Goal: Task Accomplishment & Management: Manage account settings

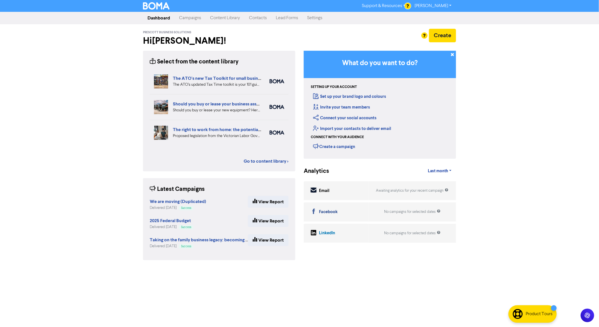
click at [261, 17] on link "Contacts" at bounding box center [257, 17] width 27 height 11
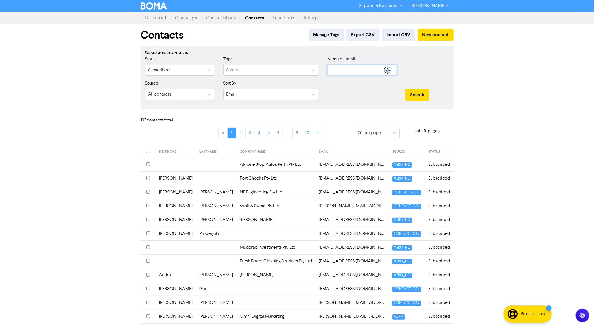
click at [337, 67] on input "text" at bounding box center [362, 70] width 70 height 11
type input "[PERSON_NAME]"
click at [405, 89] on button "Search" at bounding box center [417, 95] width 24 height 12
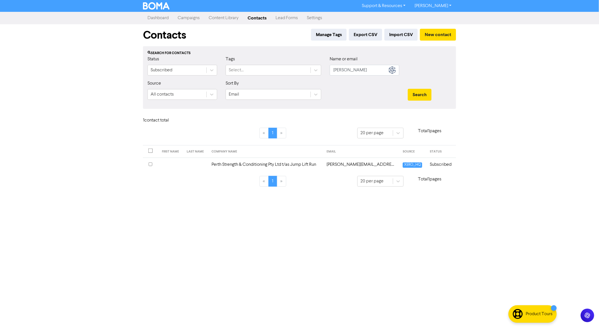
click at [322, 165] on td "Perth Strength & Conditioning Pty Ltd t/as Jump Lift Run" at bounding box center [265, 165] width 115 height 14
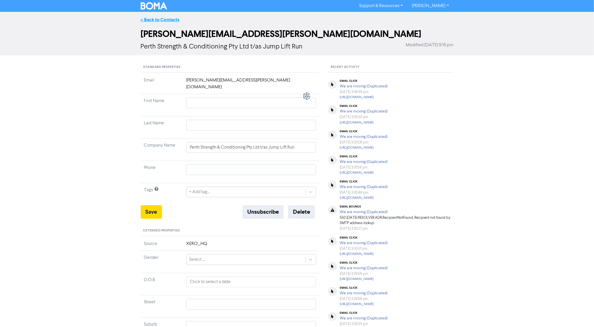
drag, startPoint x: 149, startPoint y: 16, endPoint x: 156, endPoint y: 20, distance: 8.7
click at [149, 16] on div "<< Back to Contacts" at bounding box center [297, 20] width 594 height 16
click at [163, 16] on div "<< Back to Contacts" at bounding box center [297, 20] width 594 height 16
click at [166, 19] on link "<< Back to Contacts" at bounding box center [160, 20] width 39 height 6
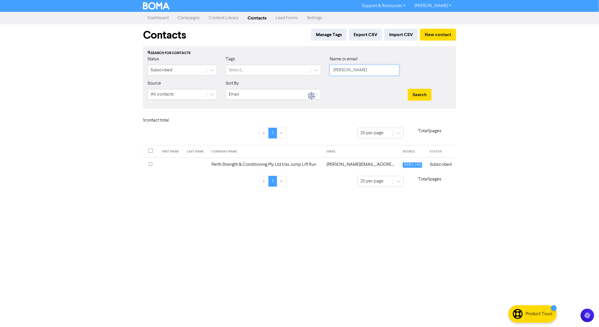
click at [348, 69] on input "[PERSON_NAME]" at bounding box center [364, 70] width 70 height 11
drag, startPoint x: 543, startPoint y: 94, endPoint x: 497, endPoint y: 58, distance: 58.8
click at [544, 94] on div "Support & Resources Video Tutorials FAQ & Guides Marketing Education [PERSON_NA…" at bounding box center [299, 163] width 599 height 327
click at [354, 74] on input "[PERSON_NAME]" at bounding box center [364, 70] width 70 height 11
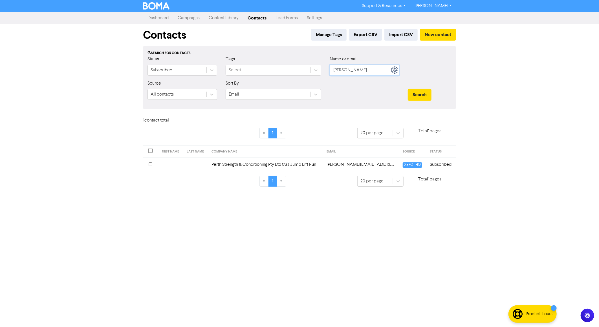
type input "[PERSON_NAME]"
click at [408, 89] on button "Search" at bounding box center [420, 95] width 24 height 12
click at [324, 165] on td "[EMAIL_ADDRESS][DOMAIN_NAME]" at bounding box center [347, 165] width 87 height 14
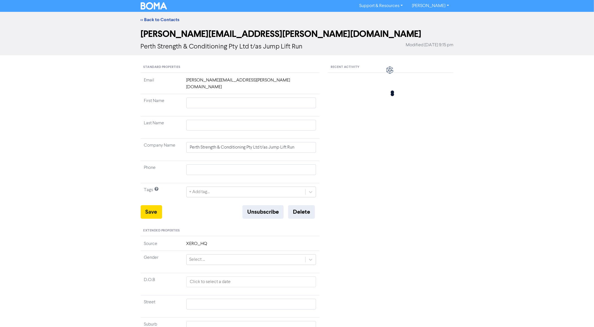
type input "[PERSON_NAME]"
type input "0423 639 073"
type input "[STREET_ADDRESS]"
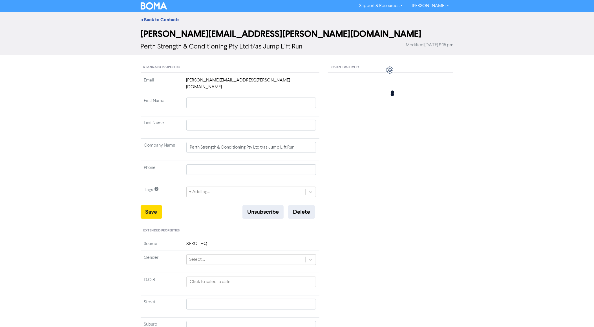
type input "[GEOGRAPHIC_DATA]"
type input "6007"
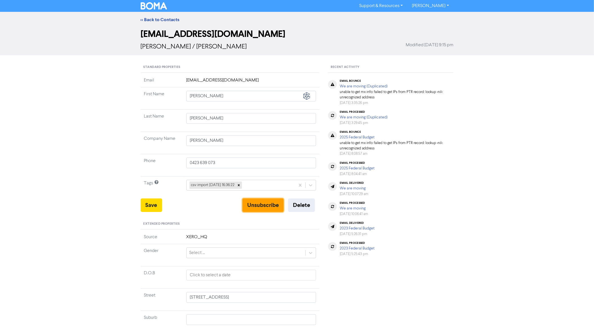
click at [262, 206] on button "Unsubscribe" at bounding box center [262, 205] width 41 height 14
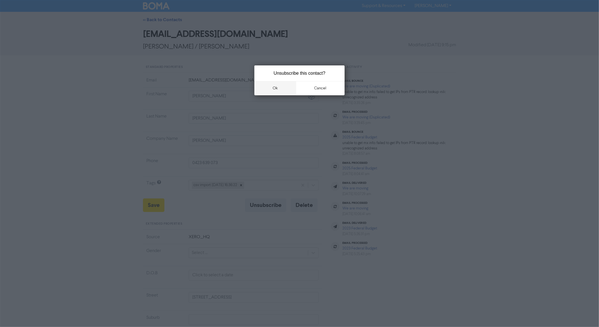
click at [272, 86] on button "ok" at bounding box center [275, 88] width 42 height 14
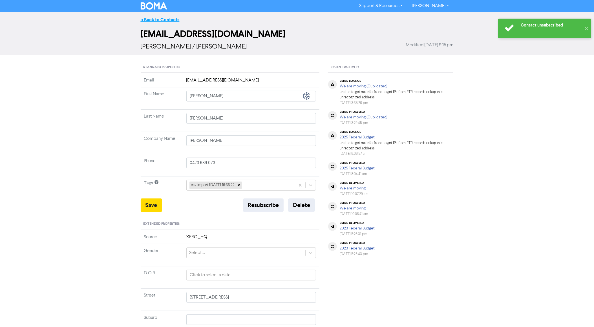
click at [165, 19] on link "<< Back to Contacts" at bounding box center [160, 20] width 39 height 6
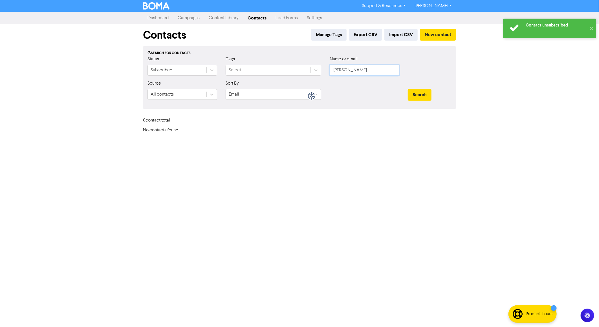
click at [354, 66] on input "[PERSON_NAME]" at bounding box center [364, 70] width 70 height 11
type input "anz"
click at [408, 89] on button "Search" at bounding box center [420, 95] width 24 height 12
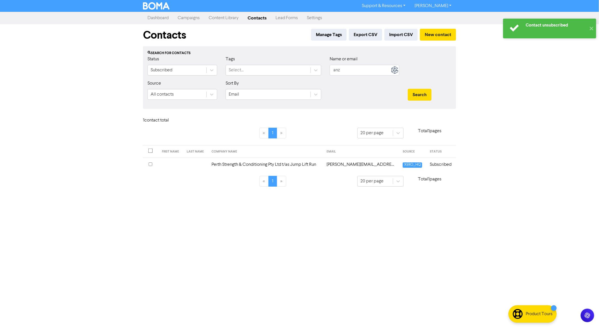
click at [366, 160] on td "[PERSON_NAME][EMAIL_ADDRESS][PERSON_NAME][DOMAIN_NAME]" at bounding box center [361, 165] width 76 height 14
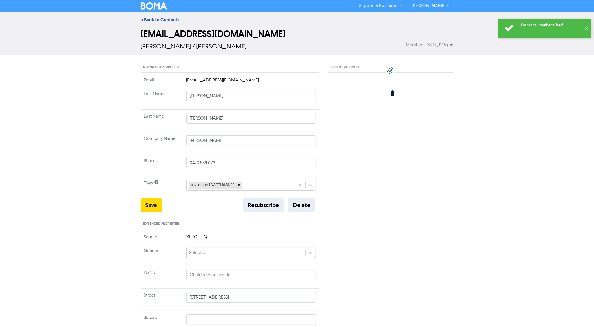
type input "Perth Strength & Conditioning Pty Ltd t/as Jump Lift Run"
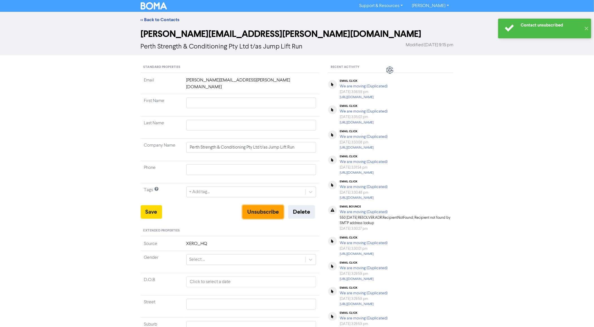
click at [258, 205] on button "Unsubscribe" at bounding box center [262, 212] width 41 height 14
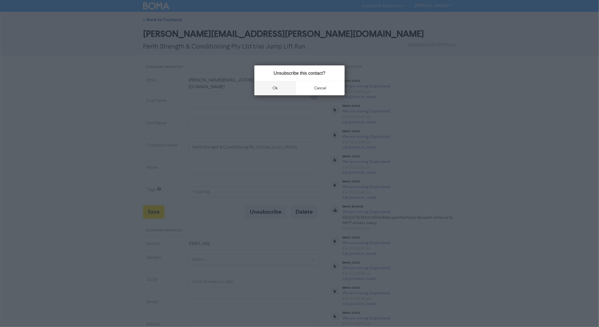
click at [280, 89] on button "ok" at bounding box center [275, 88] width 42 height 14
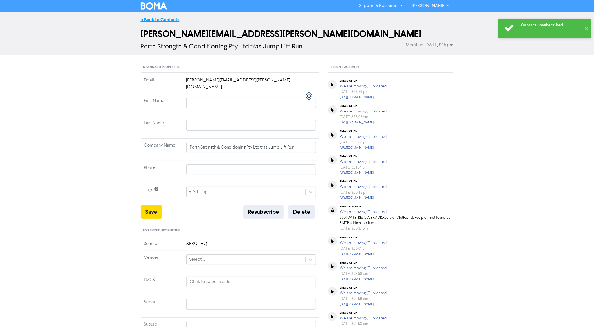
click at [169, 20] on link "<< Back to Contacts" at bounding box center [160, 20] width 39 height 6
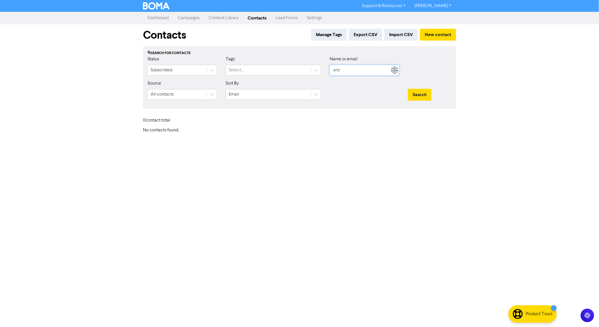
click at [352, 68] on input "anz" at bounding box center [364, 70] width 70 height 11
type input "blank"
click at [408, 89] on button "Search" at bounding box center [420, 95] width 24 height 12
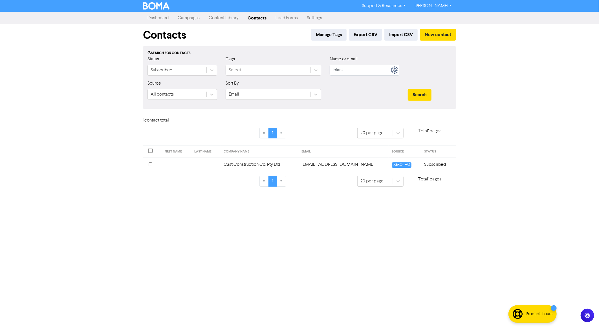
click at [262, 162] on td "Cast Construction Co. Pty Ltd" at bounding box center [259, 165] width 78 height 14
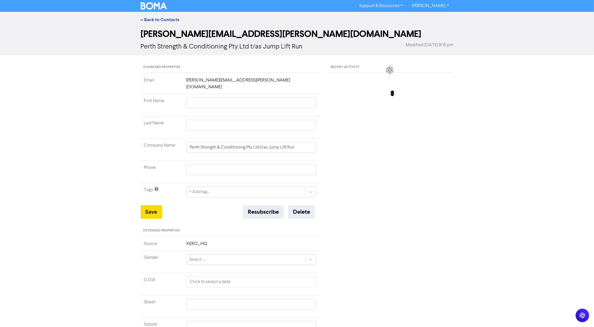
type input "Cast Construction Co. Pty Ltd"
type input "0400 023 980"
type input "[STREET_ADDRESS]"
type input "[PERSON_NAME][GEOGRAPHIC_DATA]"
type input "6017"
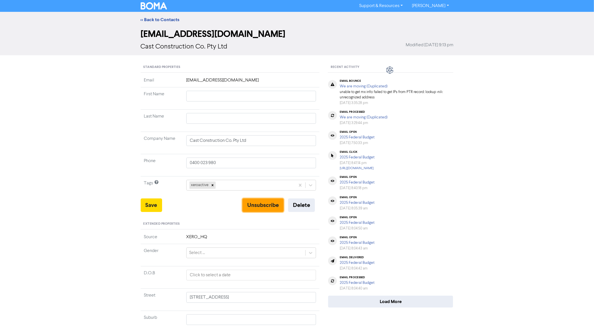
click at [274, 203] on button "Unsubscribe" at bounding box center [262, 205] width 41 height 14
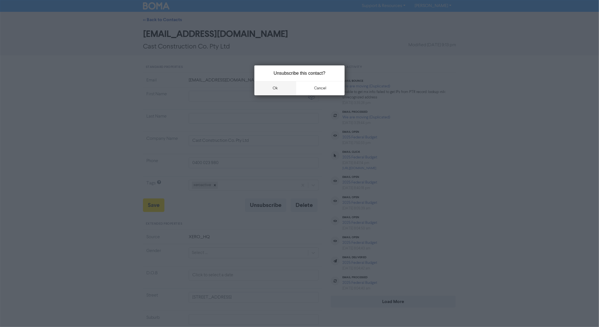
click at [282, 94] on button "ok" at bounding box center [275, 88] width 42 height 14
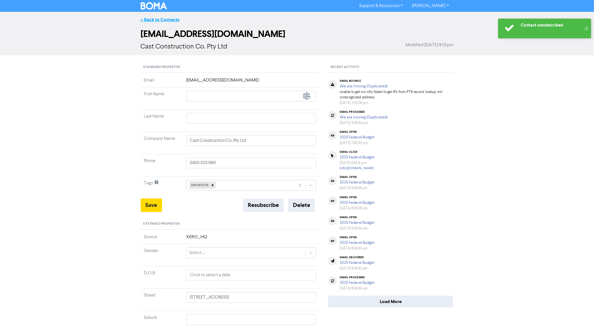
click at [171, 19] on link "<< Back to Contacts" at bounding box center [160, 20] width 39 height 6
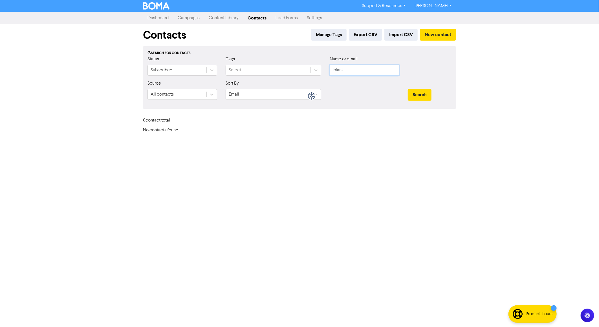
click at [386, 69] on input "blank" at bounding box center [364, 70] width 70 height 11
click at [385, 69] on input "blank" at bounding box center [364, 70] width 70 height 11
type input "\"
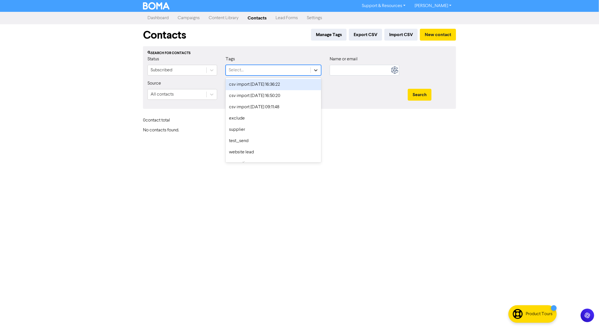
click at [319, 70] on div at bounding box center [316, 70] width 10 height 10
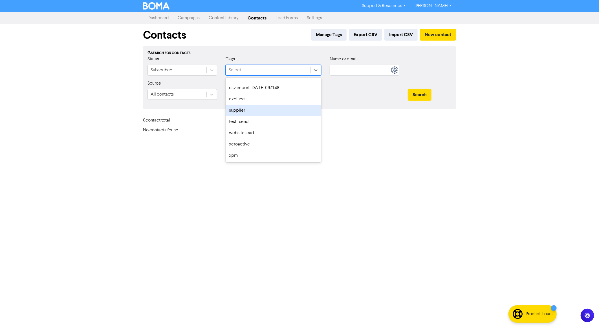
click at [398, 129] on h6 "No contacts found." at bounding box center [299, 130] width 313 height 5
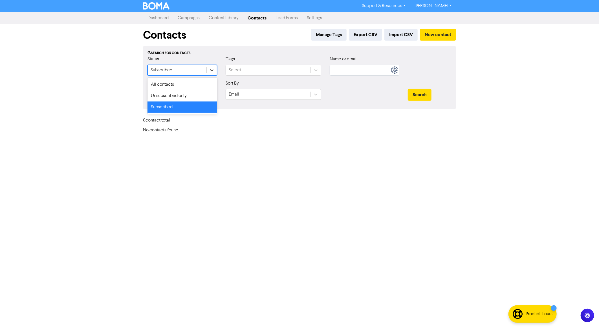
click at [209, 71] on icon at bounding box center [212, 70] width 6 height 6
click at [362, 136] on div "Support & Resources Video Tutorials FAQ & Guides Marketing Education [PERSON_NA…" at bounding box center [299, 163] width 599 height 327
click at [256, 14] on link "Contacts" at bounding box center [257, 17] width 28 height 11
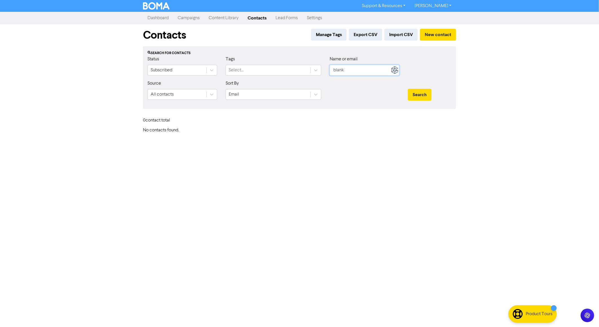
click at [350, 69] on input "blank" at bounding box center [364, 70] width 70 height 11
click at [187, 194] on div "Support & Resources Video Tutorials FAQ & Guides Marketing Education [PERSON_NA…" at bounding box center [299, 163] width 599 height 327
